Goal: Information Seeking & Learning: Learn about a topic

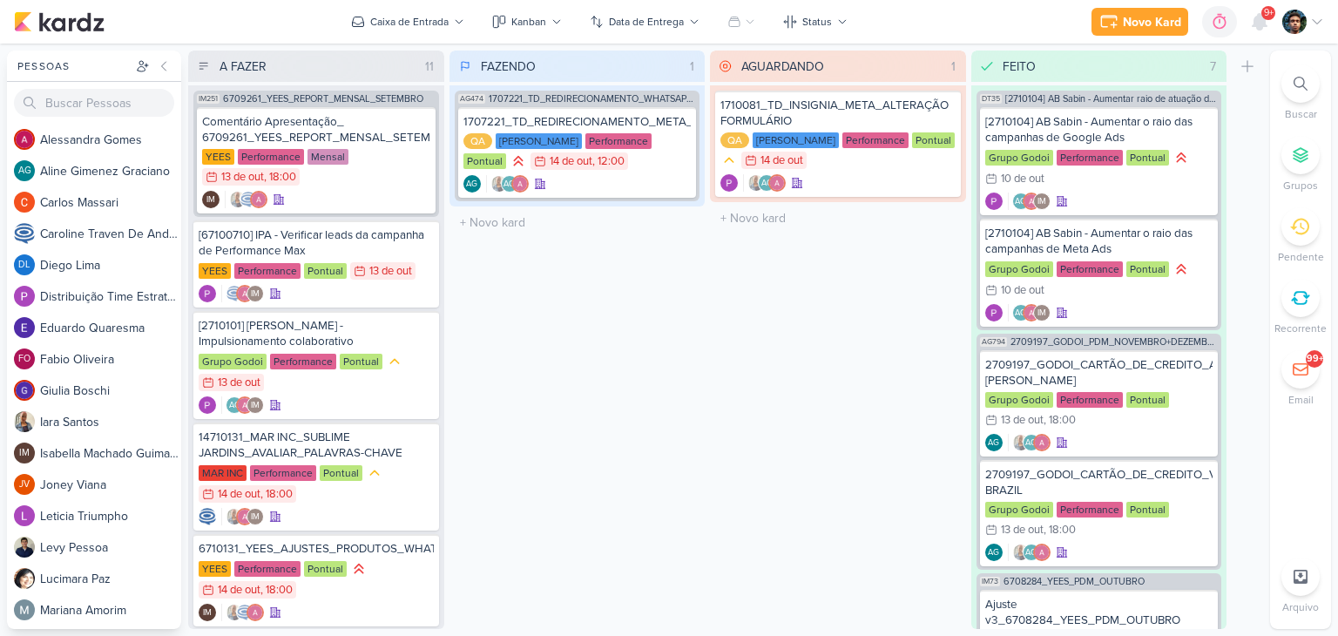
click at [1298, 73] on div at bounding box center [1300, 83] width 38 height 38
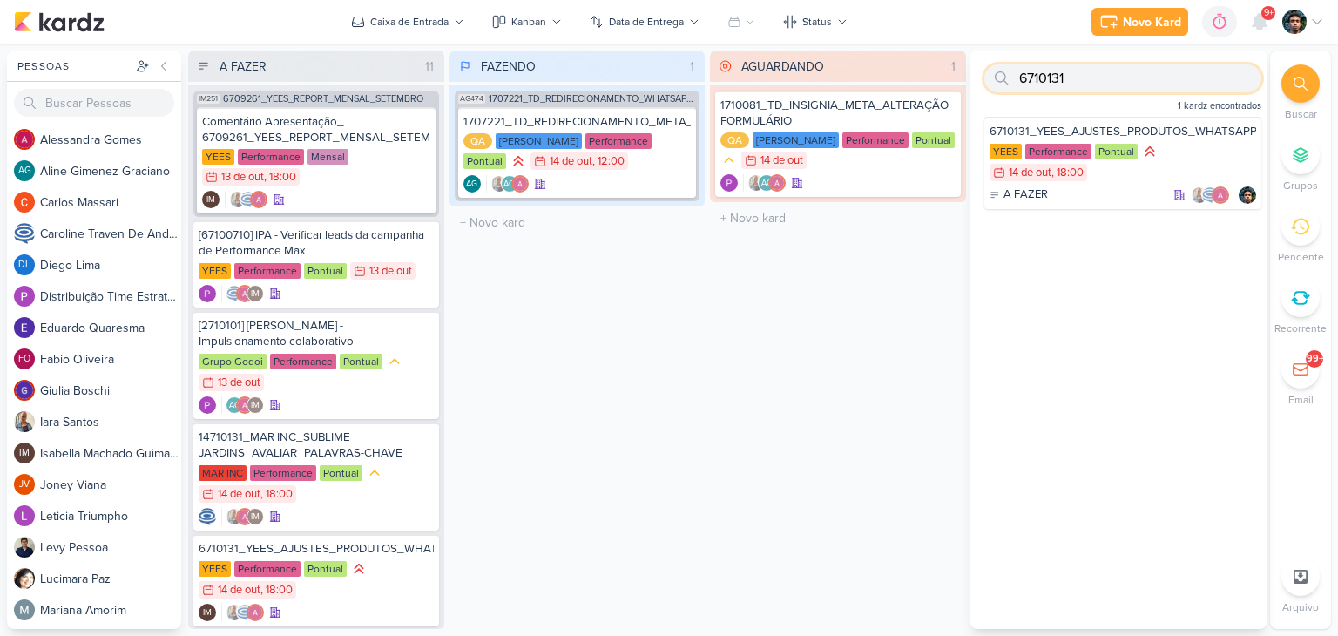
type input "6710131"
click at [1025, 47] on div "Gerenciamento de Quadros Todos Meus quadros Compartilhados comigo Click Target …" at bounding box center [669, 340] width 1338 height 592
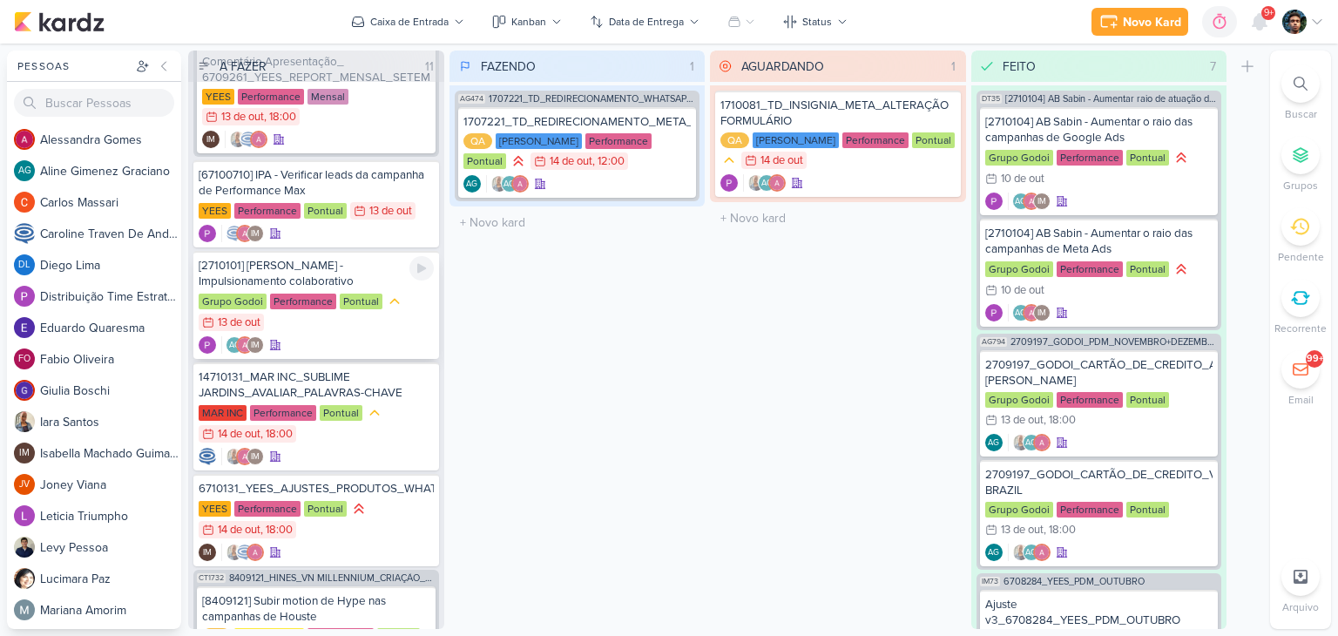
scroll to position [87, 0]
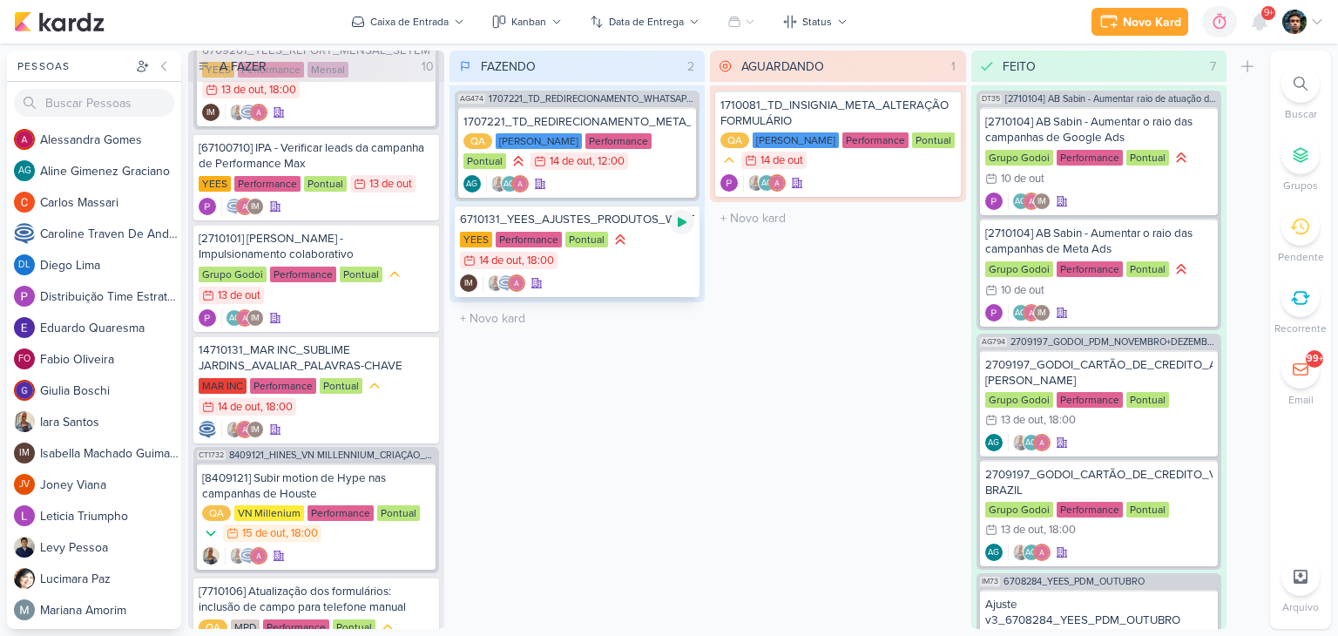
click at [679, 225] on icon at bounding box center [682, 223] width 9 height 10
click at [673, 266] on div "YEES Performance Pontual 14/10 [DATE] 18:00" at bounding box center [577, 251] width 235 height 40
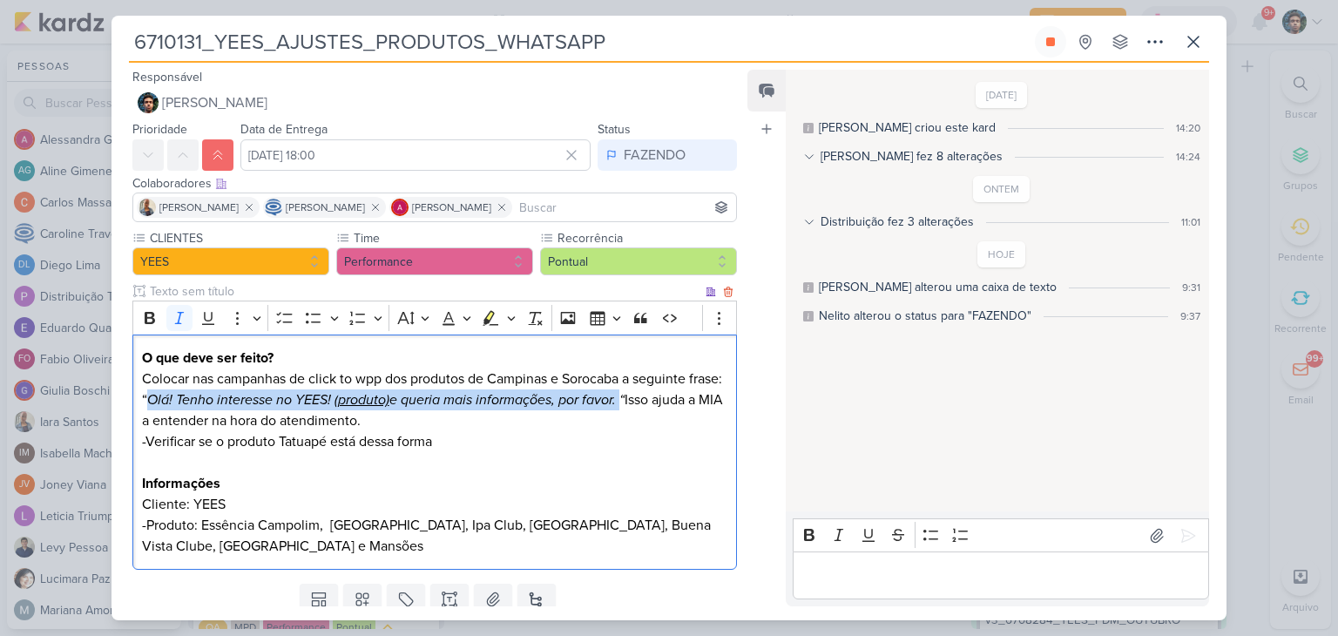
drag, startPoint x: 185, startPoint y: 397, endPoint x: 658, endPoint y: 402, distance: 473.0
click at [625, 402] on icon "Olá! Tenho interesse no YEES! ( produto) e queria mais informações, por favor. “" at bounding box center [385, 399] width 477 height 17
copy icon "Olá! Tenho interesse no YEES! ( produto) e queria mais informações, por favor."
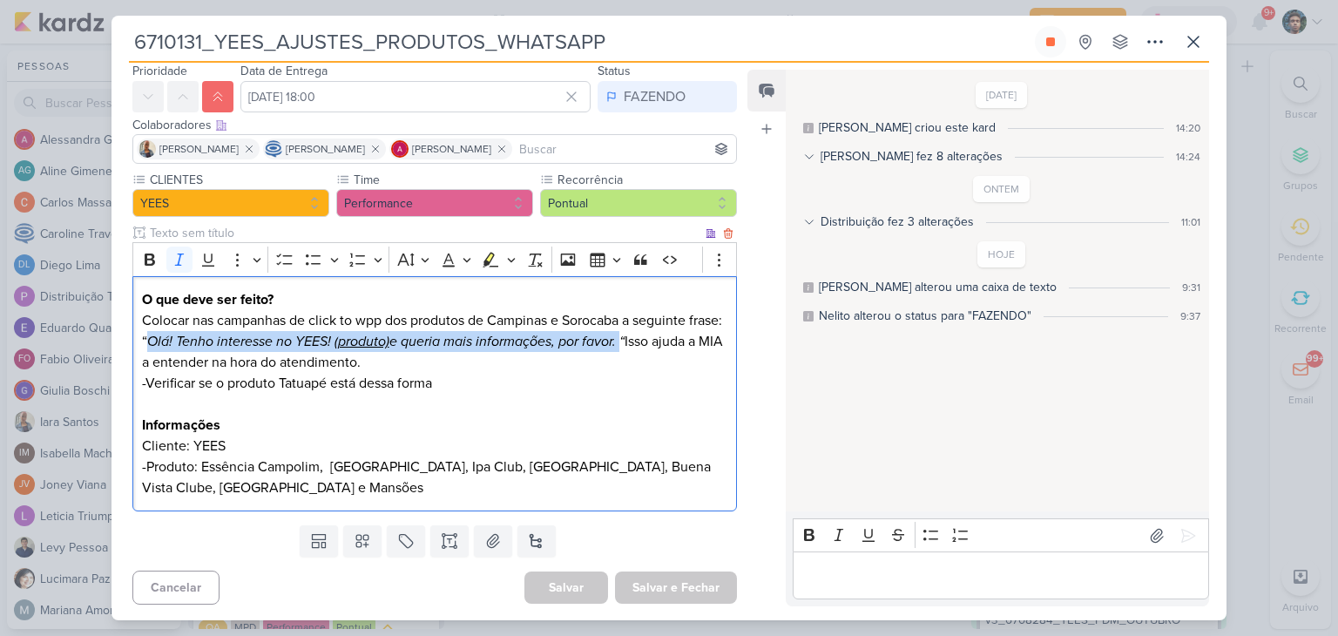
scroll to position [59, 0]
drag, startPoint x: 658, startPoint y: 341, endPoint x: 185, endPoint y: 340, distance: 473.0
click at [185, 340] on icon "Olá! Tenho interesse no YEES! ( produto) e queria mais informações, por favor. “" at bounding box center [385, 340] width 477 height 17
copy icon "Olá! Tenho interesse no YEES! ( produto) e queria mais informações, por favor."
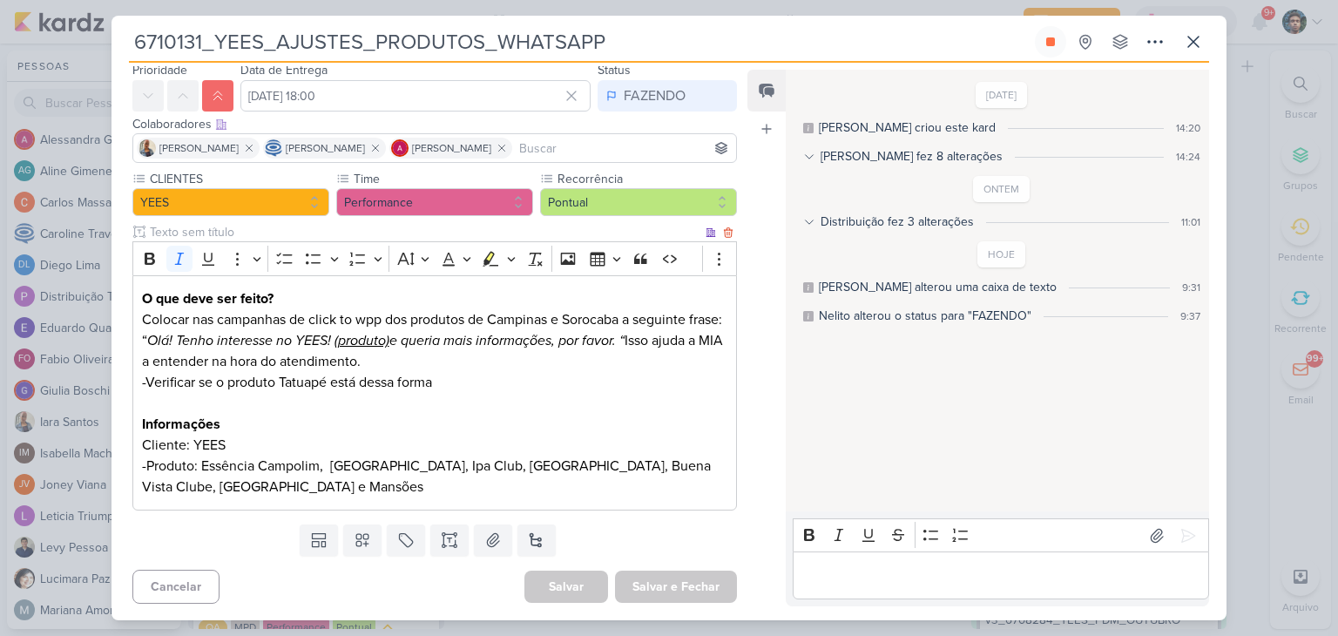
click at [342, 406] on p "Editor editing area: main" at bounding box center [434, 403] width 585 height 21
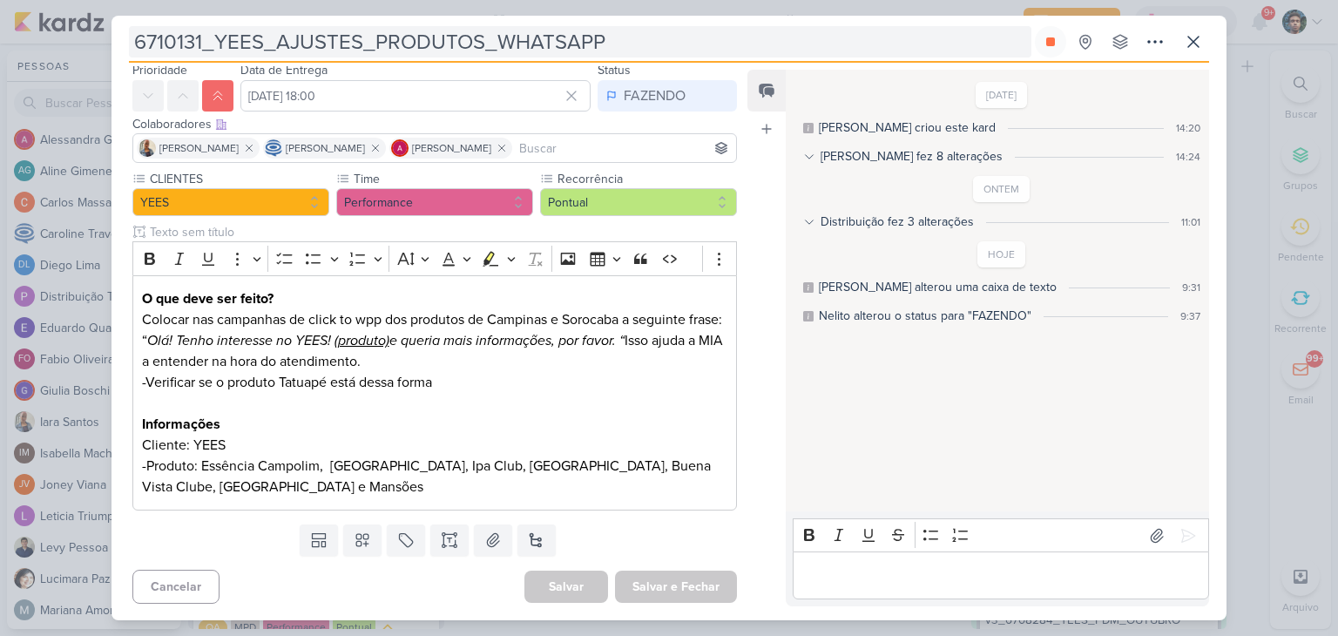
click at [794, 44] on input "6710131_YEES_AJUSTES_PRODUTOS_WHATSAPP" at bounding box center [580, 41] width 902 height 31
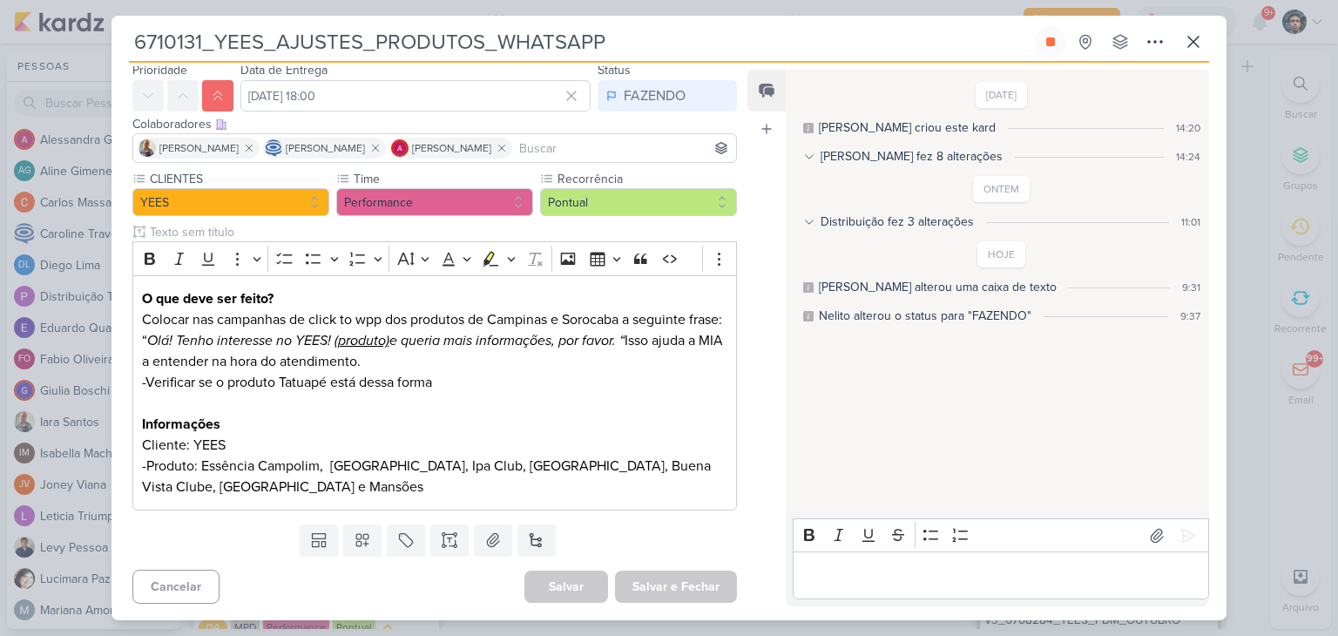
click at [931, 437] on div "[DATE] [PERSON_NAME] criou este kard 14:20 [PERSON_NAME] fez 8 alterações 14:24…" at bounding box center [997, 291] width 422 height 440
click at [853, 579] on p "Editor editing area: main" at bounding box center [1000, 575] width 398 height 21
click at [1058, 44] on button at bounding box center [1050, 41] width 31 height 31
click at [1193, 42] on icon at bounding box center [1193, 42] width 10 height 10
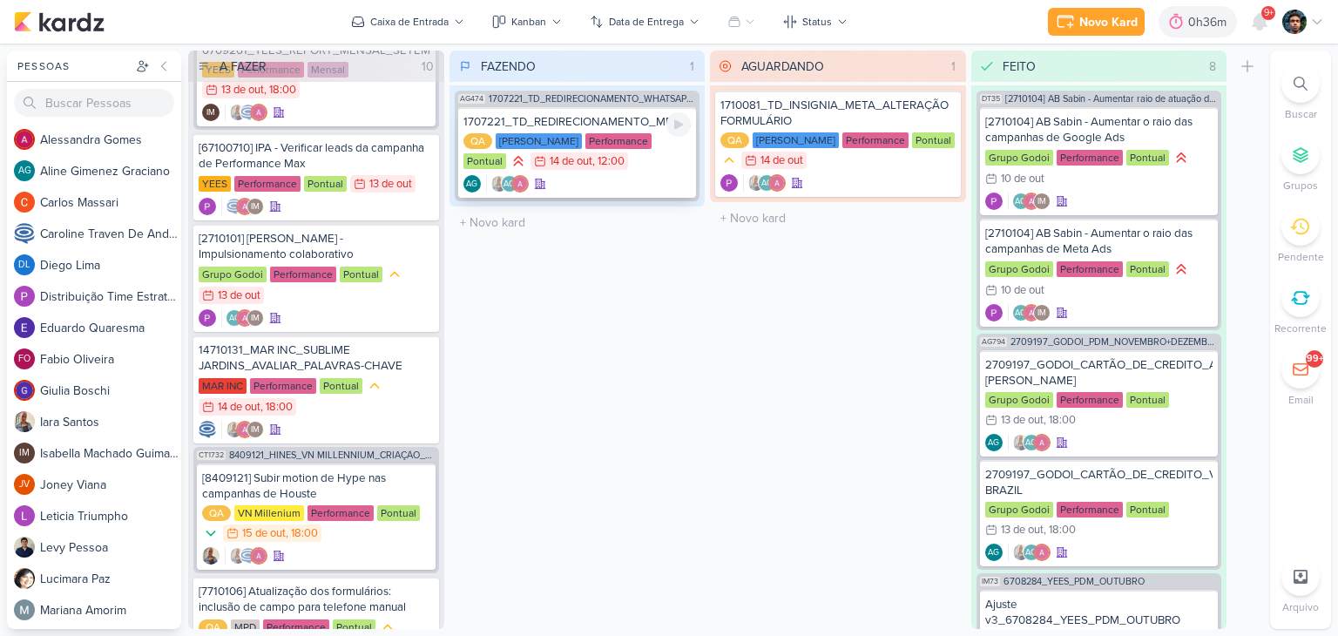
click at [641, 181] on div "AG AG" at bounding box center [577, 183] width 228 height 17
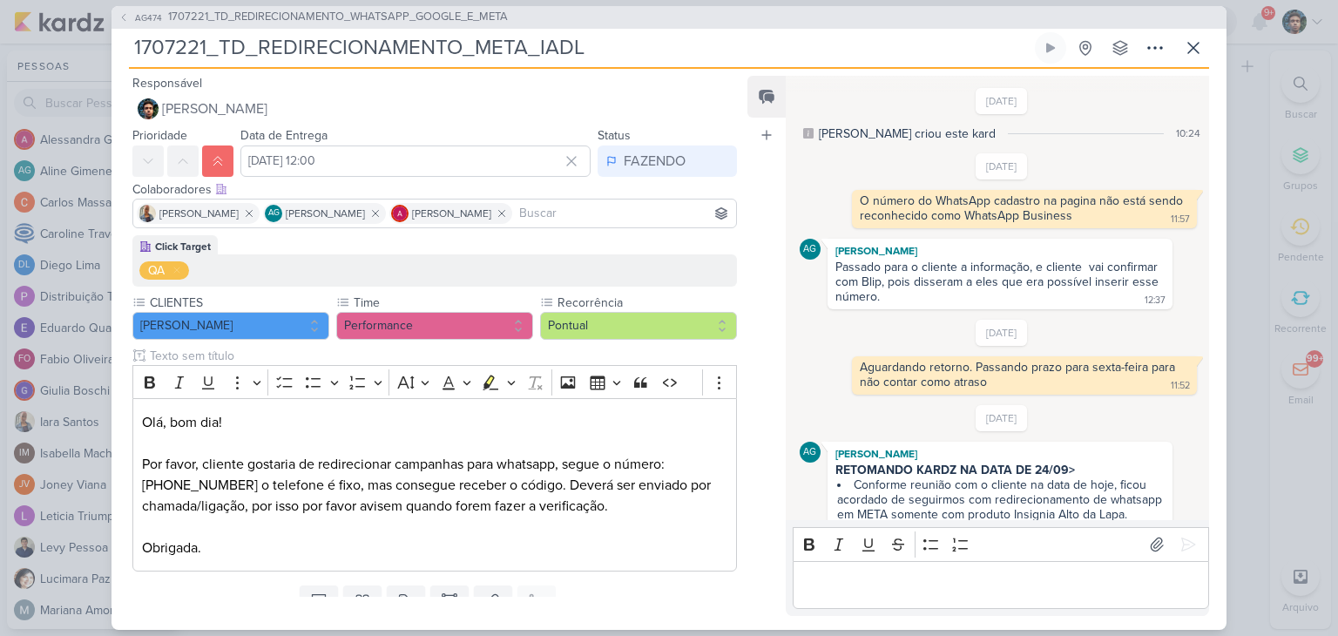
scroll to position [825, 0]
